Goal: Entertainment & Leisure: Consume media (video, audio)

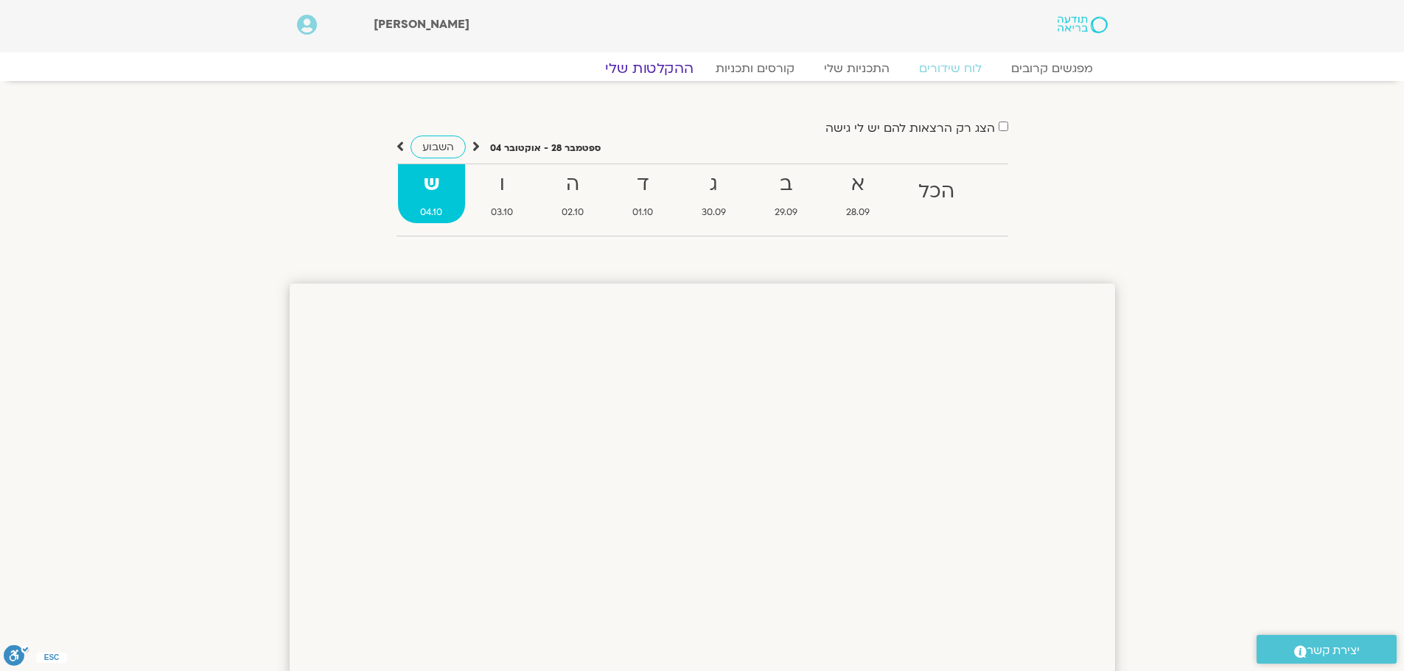
click at [649, 62] on link "ההקלטות שלי" at bounding box center [649, 69] width 124 height 18
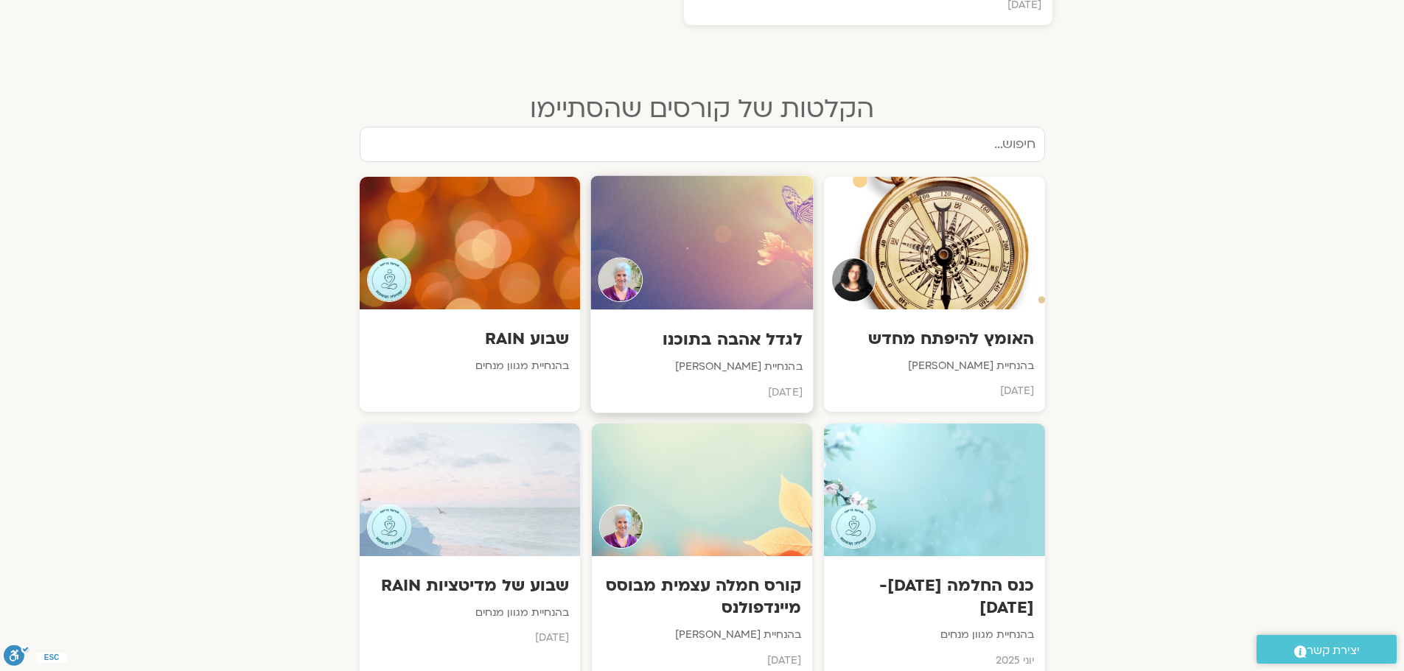
scroll to position [1179, 0]
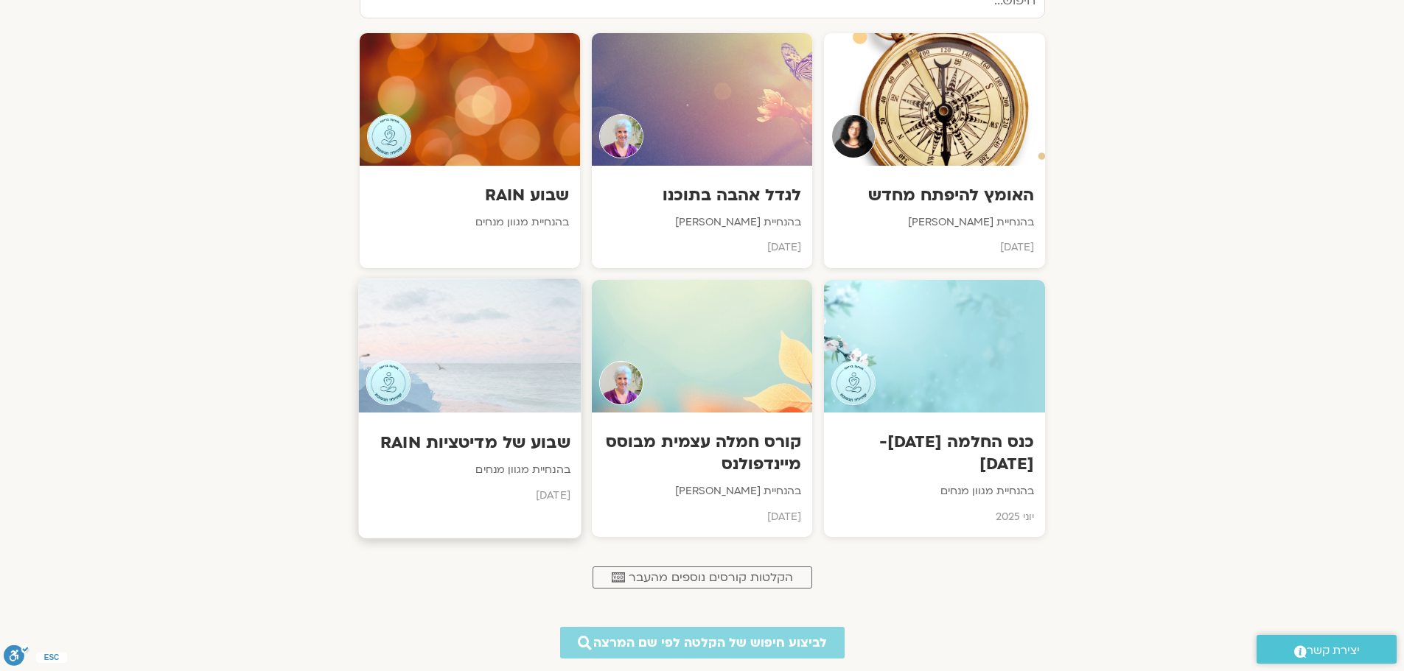
click at [560, 466] on p "בהנחיית מגוון מנחים" at bounding box center [469, 470] width 200 height 18
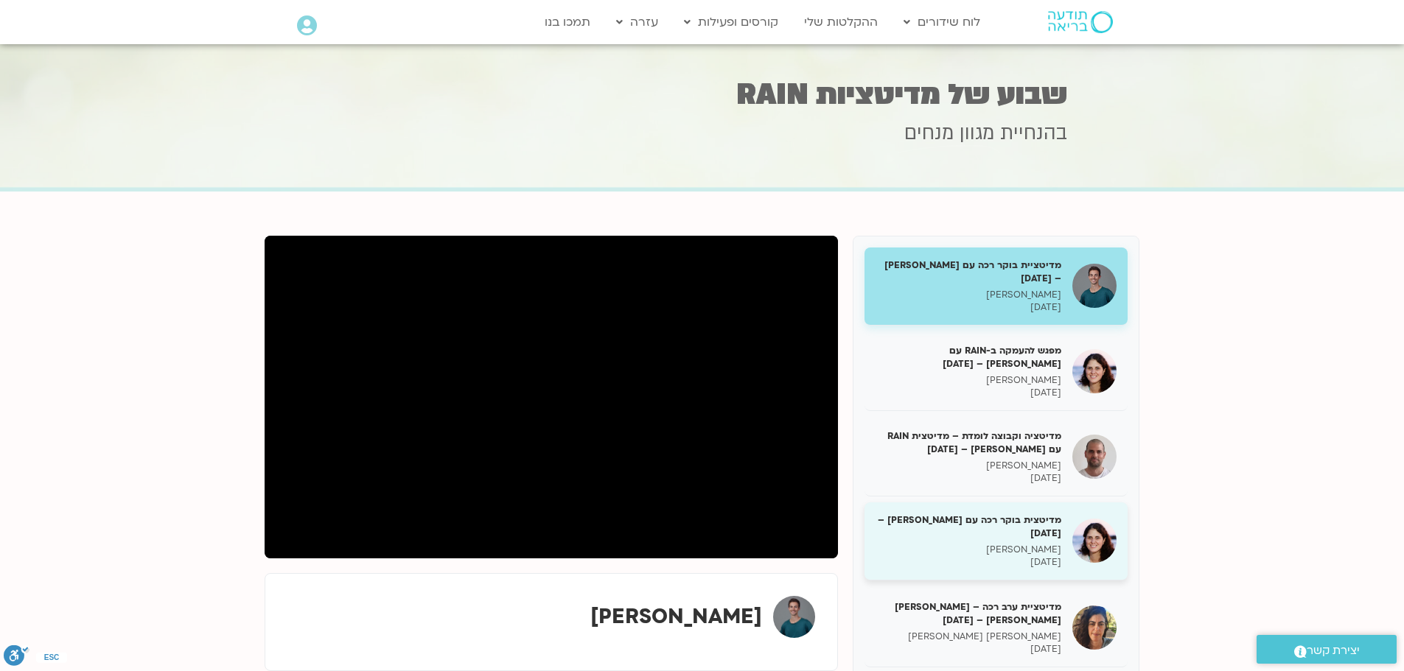
click at [989, 520] on h5 "מדיטצית בוקר רכה עם מיכל – 26/03/25" at bounding box center [969, 527] width 186 height 27
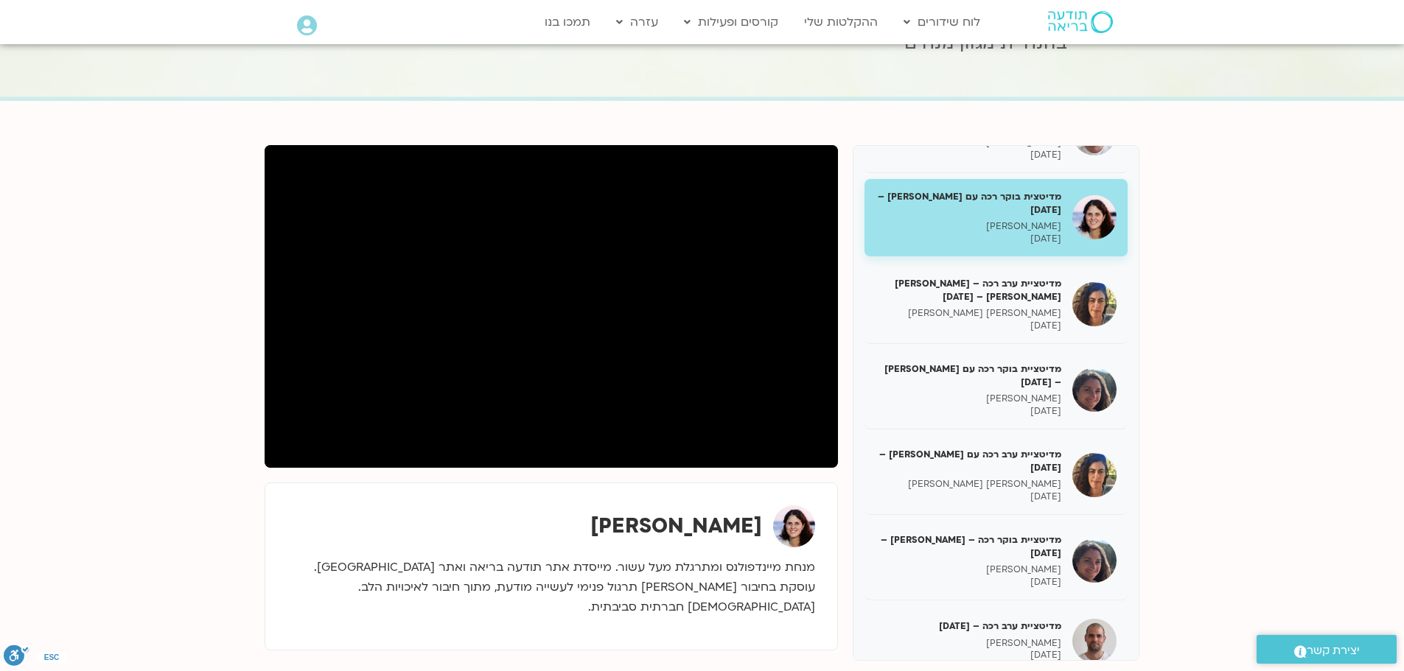
scroll to position [147, 0]
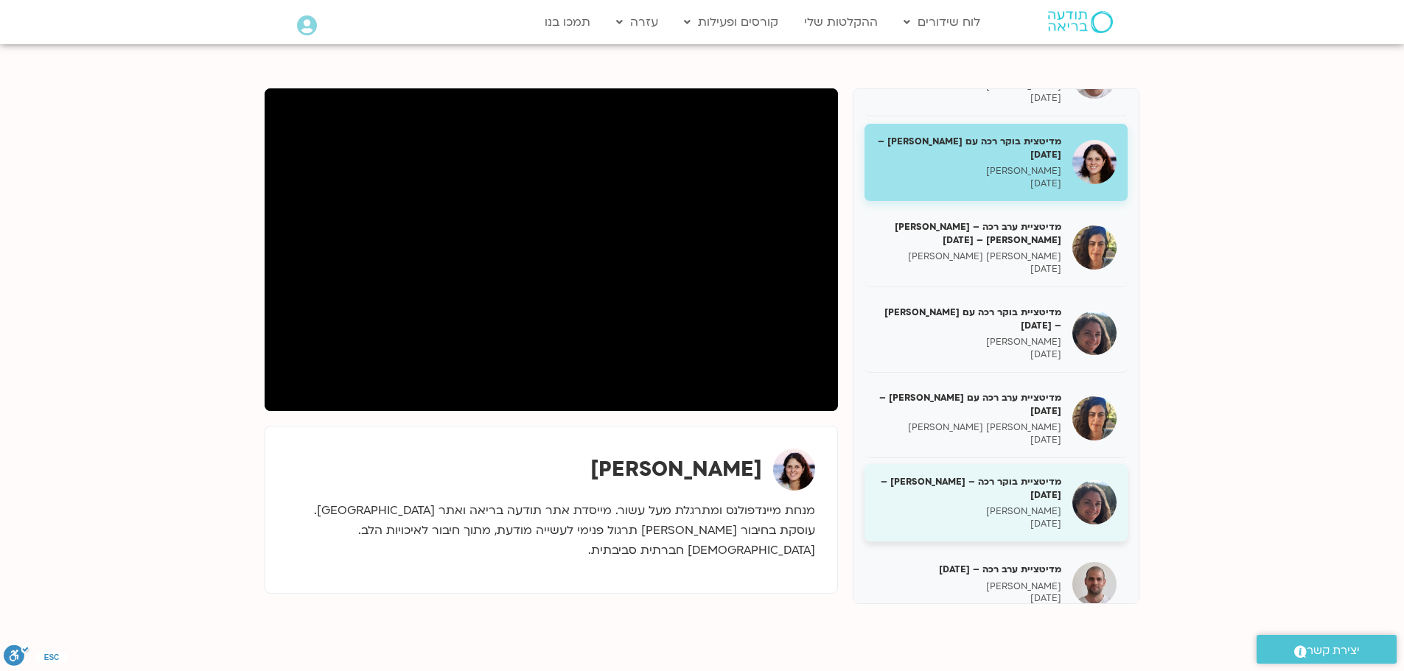
click at [1047, 475] on h5 "מדיטציית בוקר רכה – קרן גל – 30/3/25" at bounding box center [969, 488] width 186 height 27
